Goal: Information Seeking & Learning: Learn about a topic

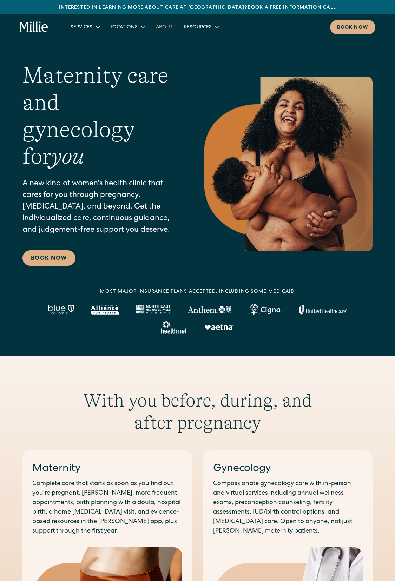
click at [164, 27] on span "About" at bounding box center [164, 27] width 17 height 5
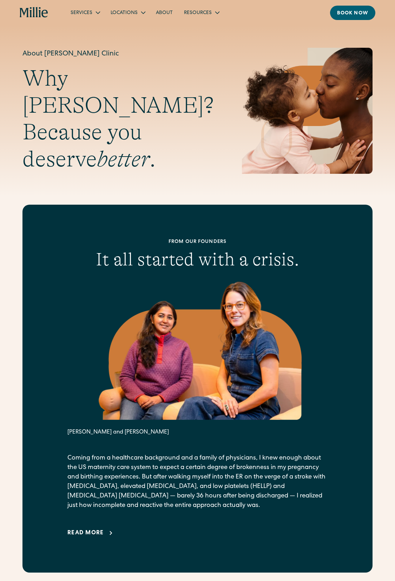
click at [91, 536] on span "Read more" at bounding box center [85, 533] width 36 height 6
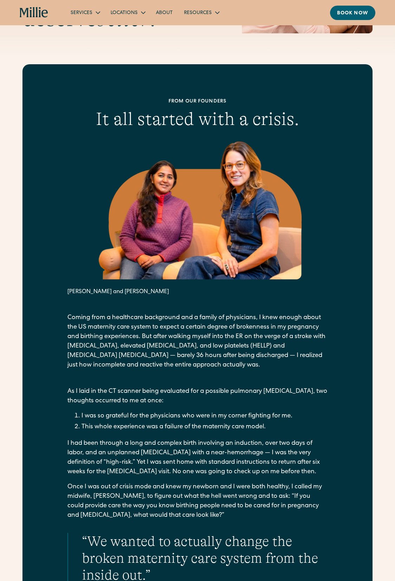
scroll to position [316, 0]
